Goal: Go to known website: Access a specific website the user already knows

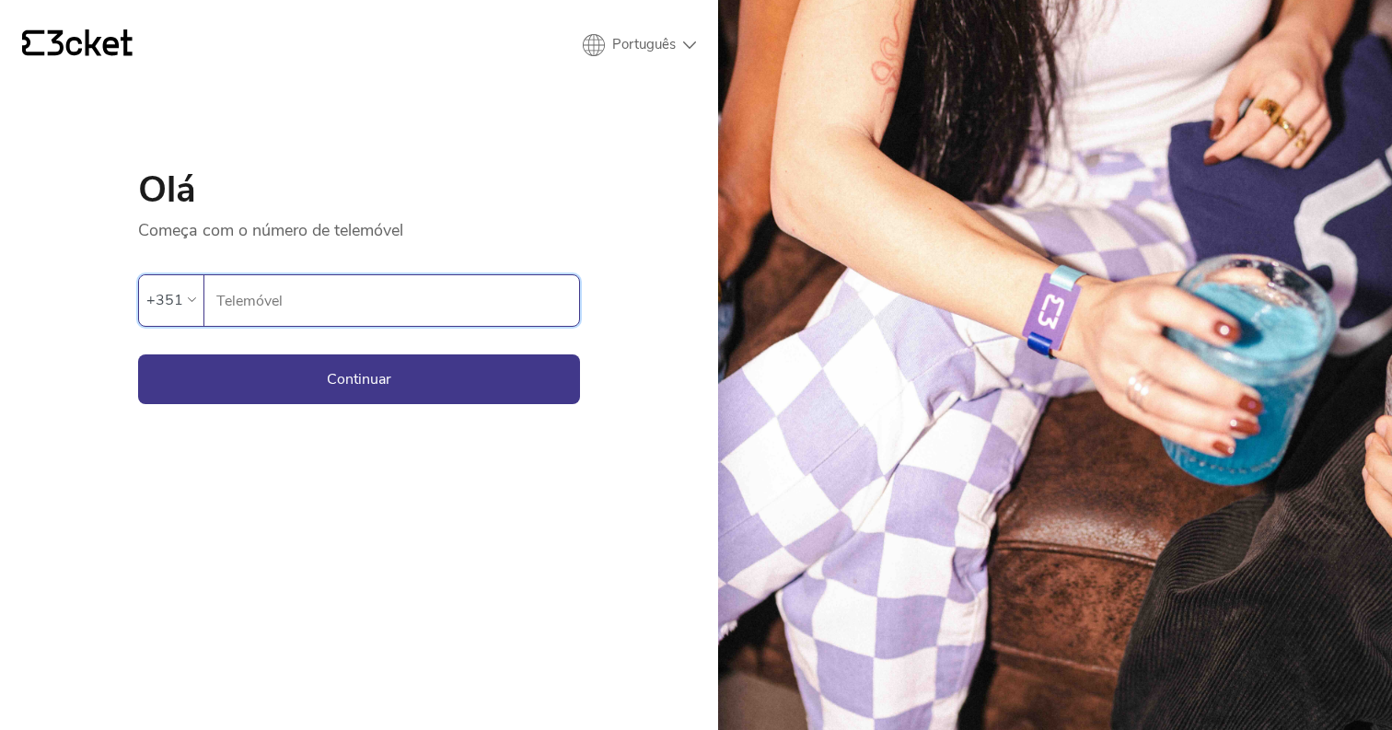
click at [430, 284] on input "Telemóvel" at bounding box center [397, 300] width 364 height 51
click at [335, 305] on input "Telemóvel" at bounding box center [397, 300] width 364 height 51
type input "930557966"
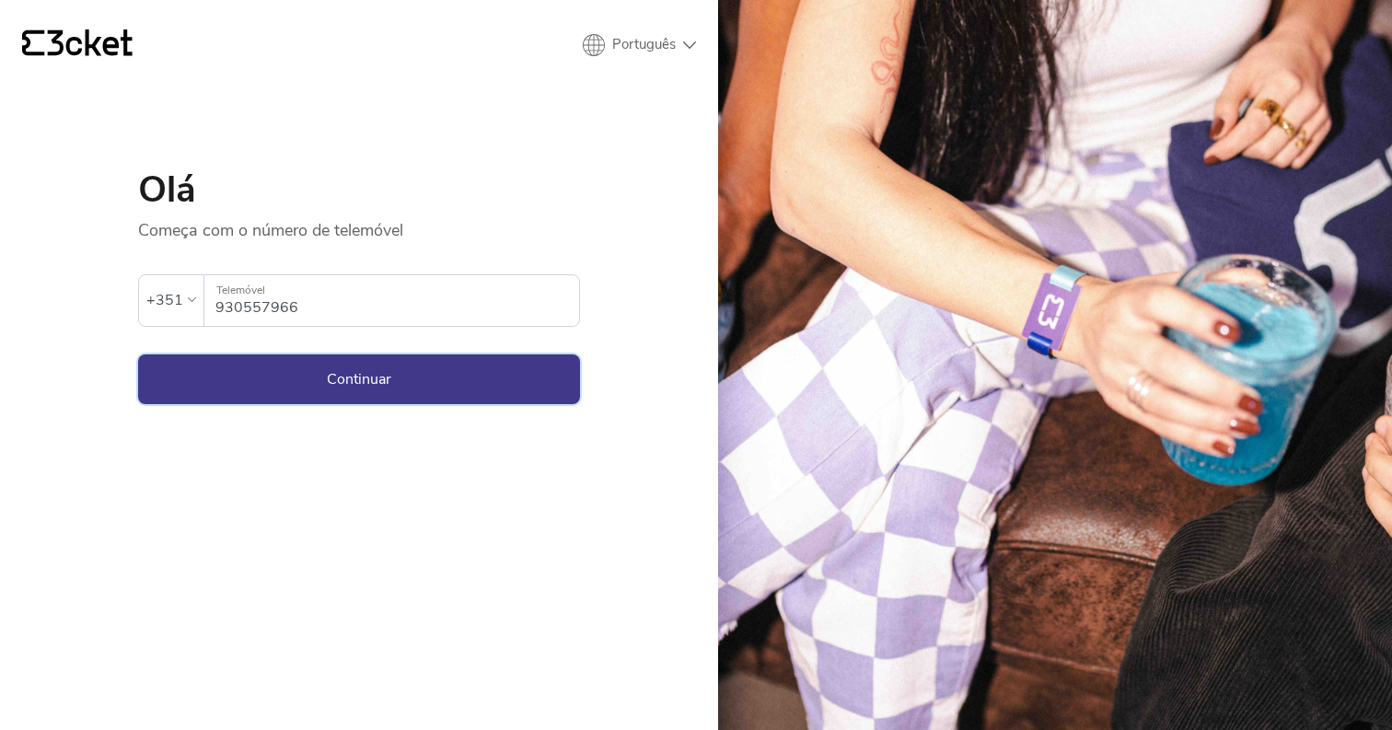
click at [340, 376] on button "Continuar" at bounding box center [359, 380] width 442 height 50
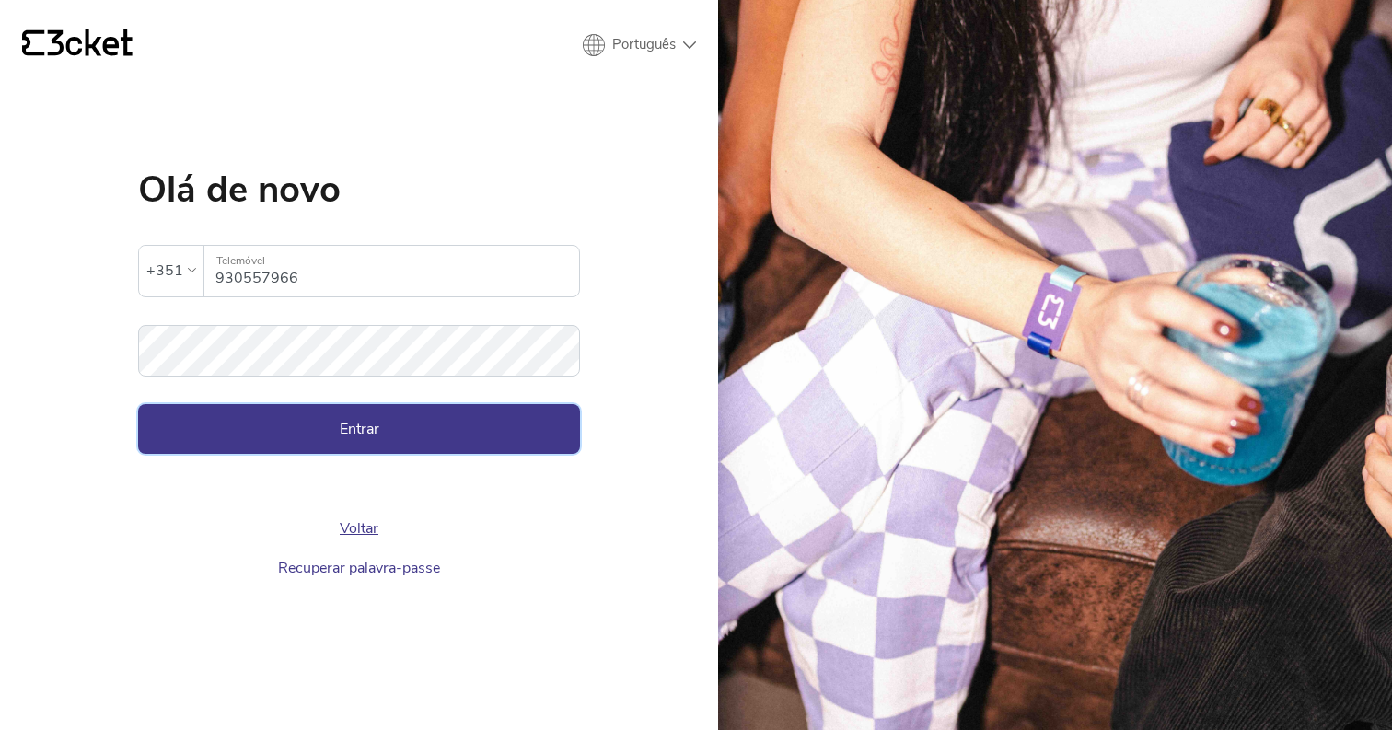
click at [169, 435] on button "Entrar" at bounding box center [359, 429] width 442 height 50
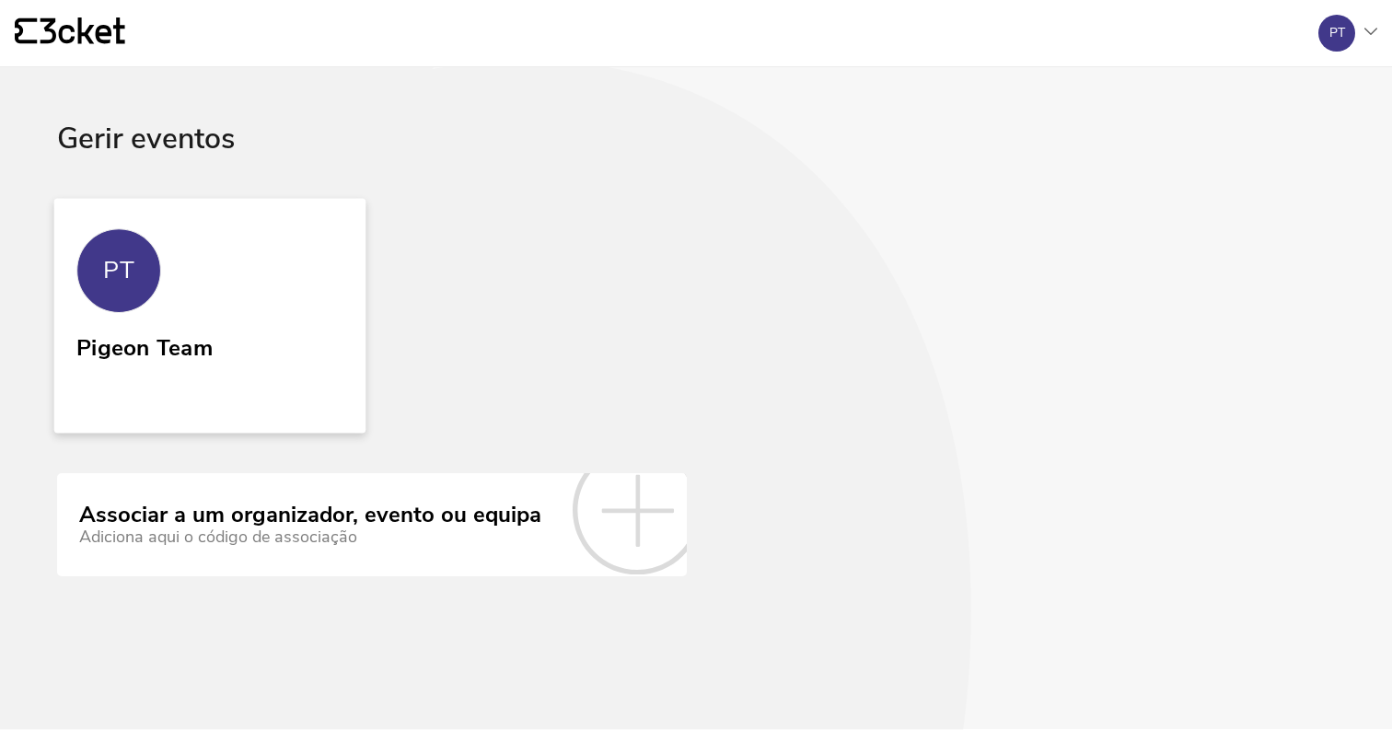
click at [125, 361] on div "Pigeon Team" at bounding box center [144, 344] width 136 height 33
